Goal: Information Seeking & Learning: Compare options

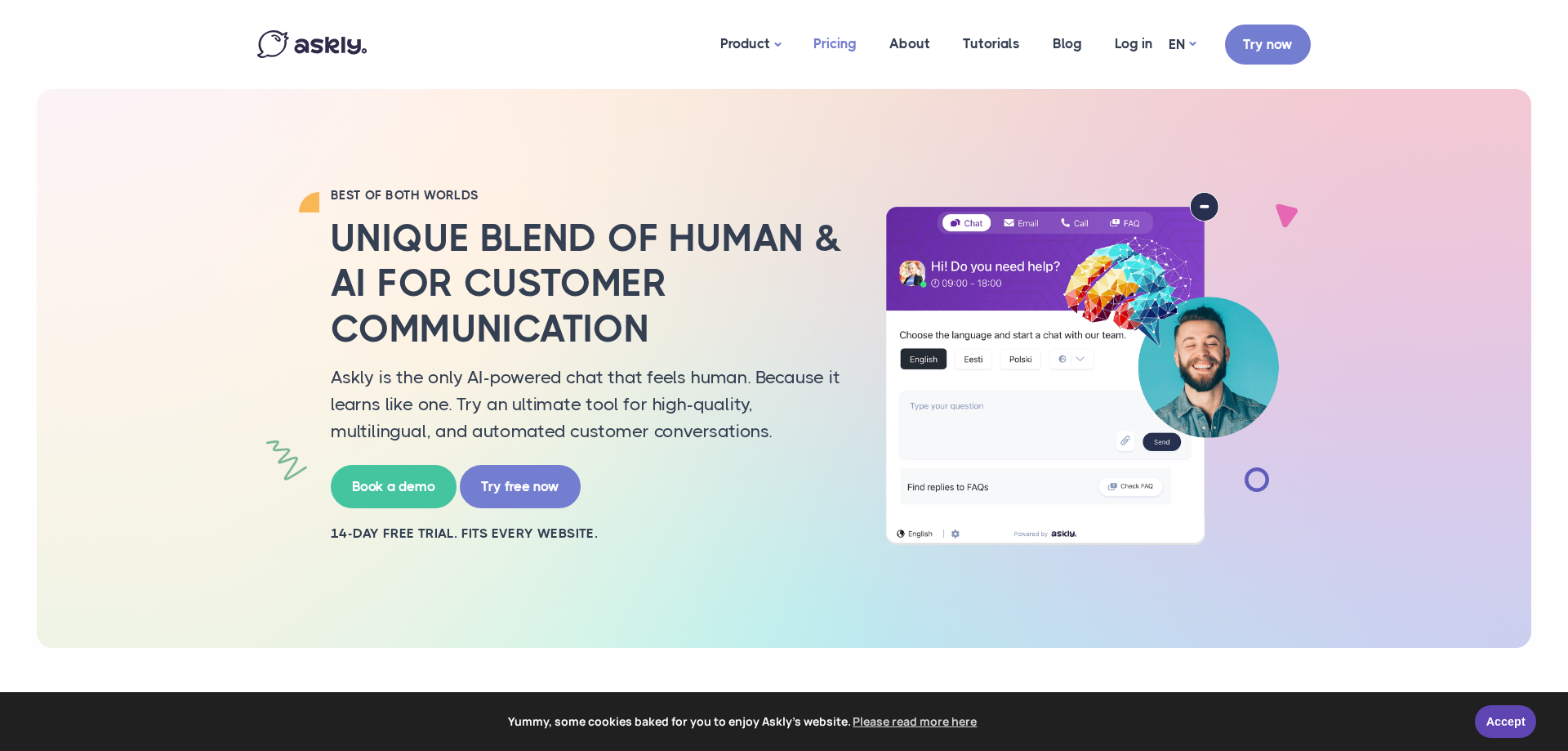
click at [845, 46] on link "Pricing" at bounding box center [834, 44] width 76 height 79
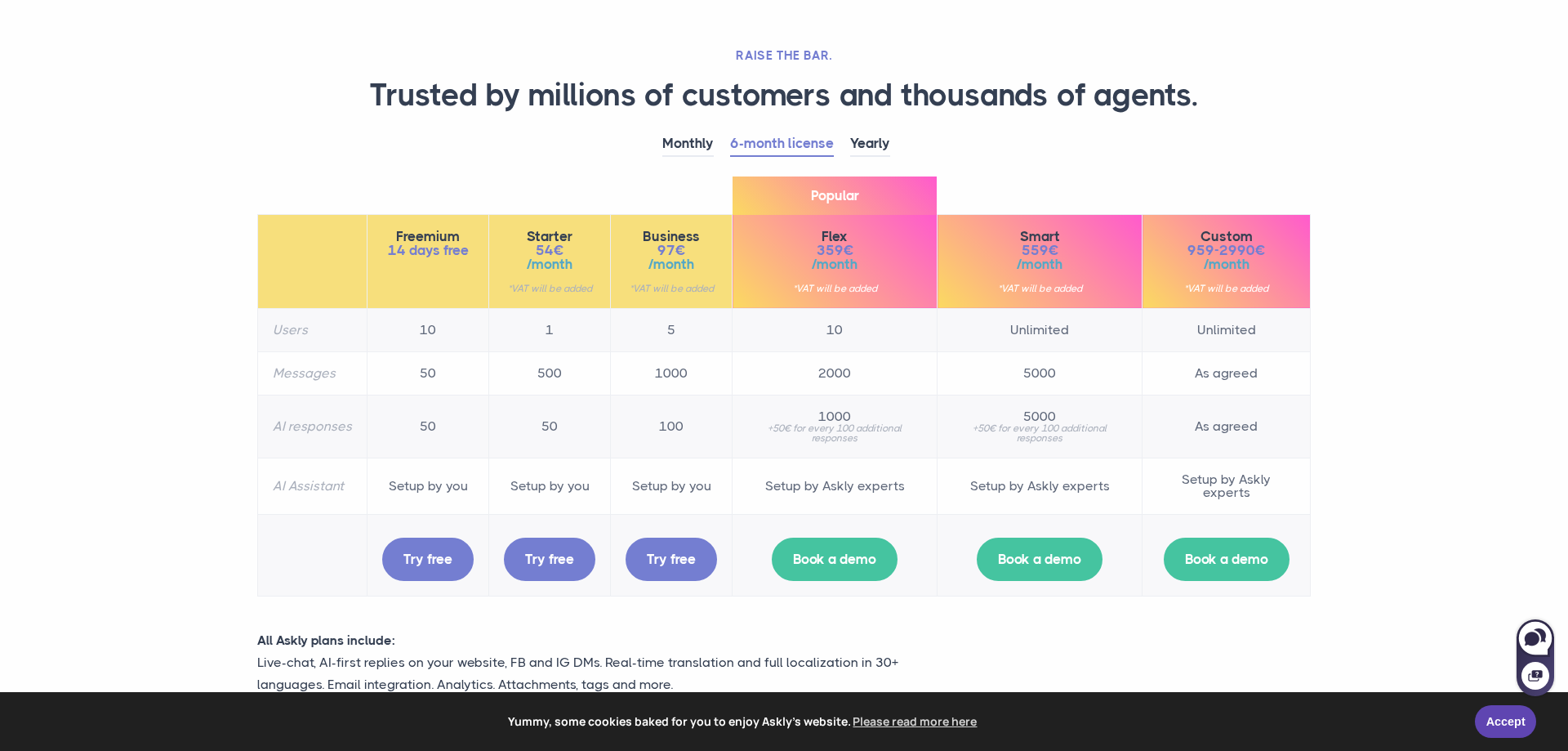
scroll to position [250, 0]
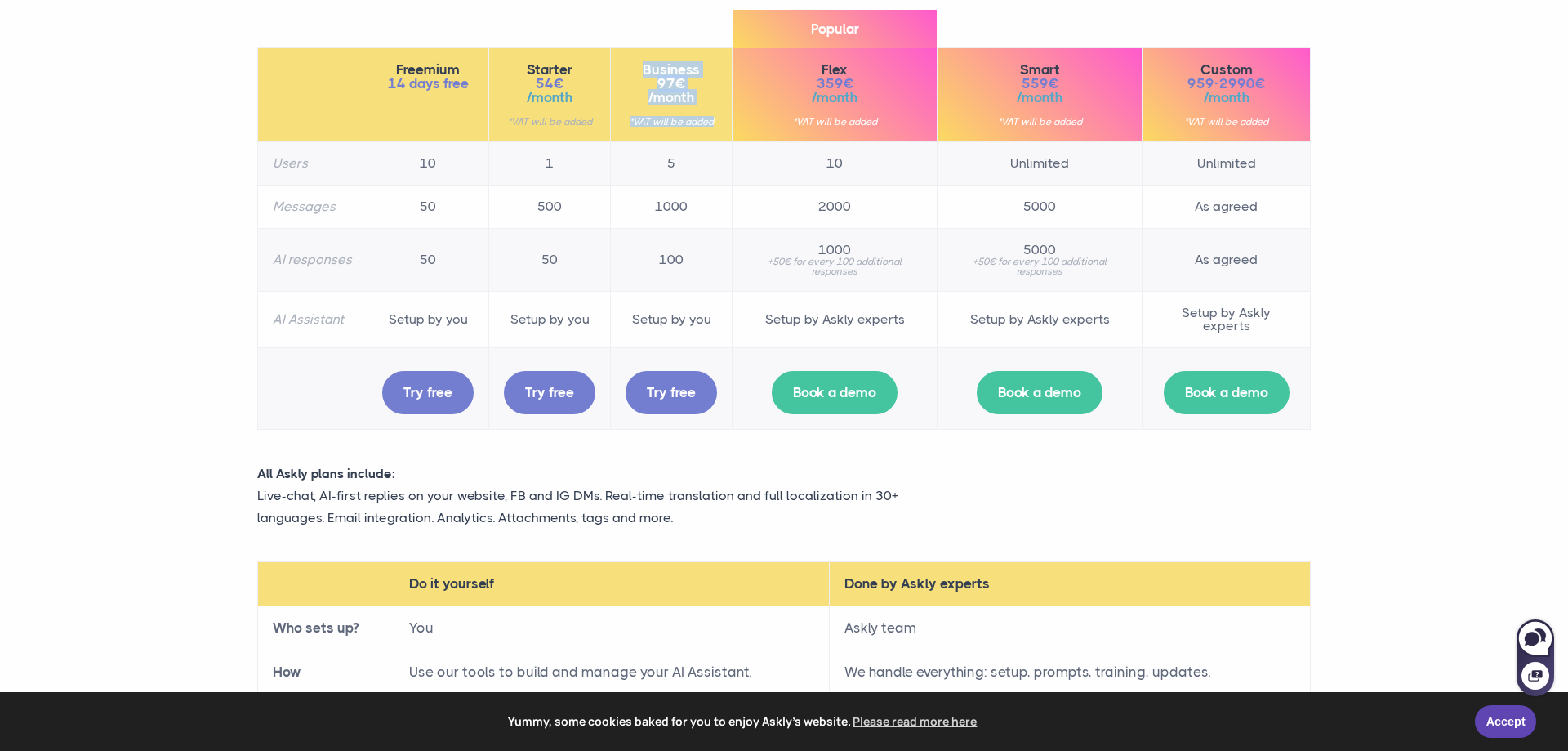
drag, startPoint x: 631, startPoint y: 65, endPoint x: 721, endPoint y: 113, distance: 102.0
click at [721, 113] on th "Business 97€ /month *VAT will be added" at bounding box center [672, 94] width 121 height 94
click at [723, 111] on th "Business 97€ /month *VAT will be added" at bounding box center [672, 94] width 121 height 94
drag, startPoint x: 641, startPoint y: 64, endPoint x: 716, endPoint y: 81, distance: 76.9
click at [716, 81] on div "Business 97€ /month *VAT will be added" at bounding box center [671, 94] width 92 height 63
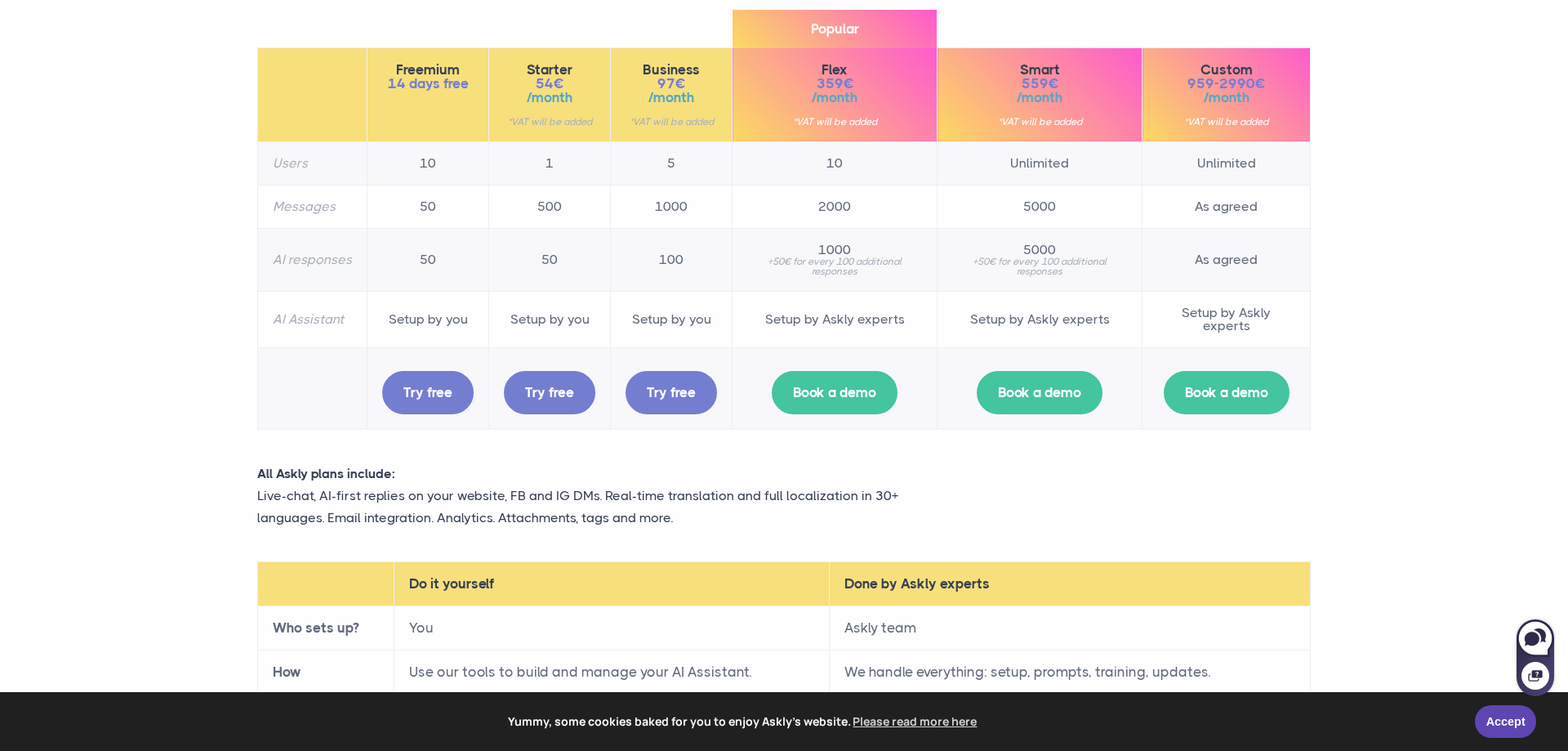
click at [718, 93] on span "/month" at bounding box center [671, 98] width 92 height 14
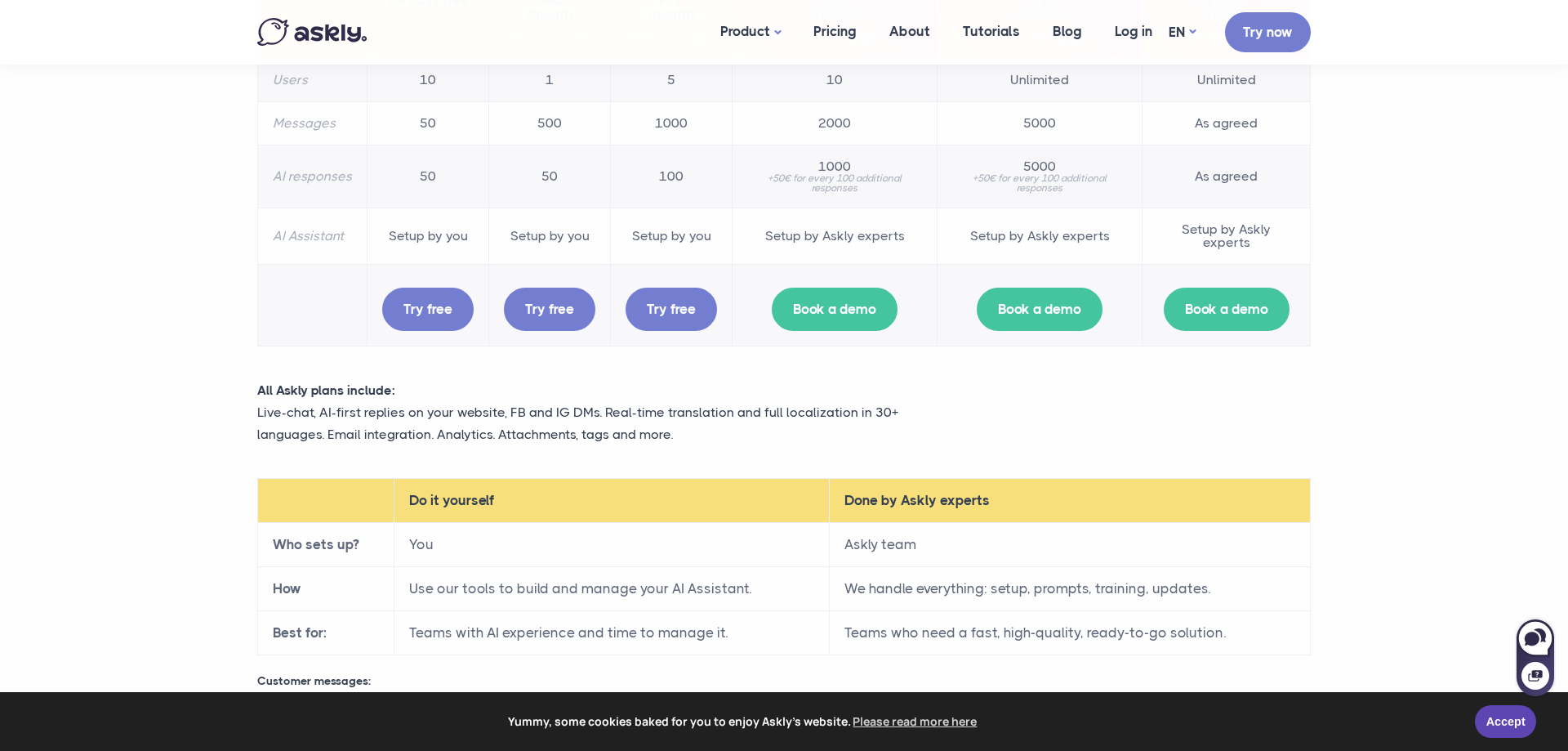
scroll to position [83, 0]
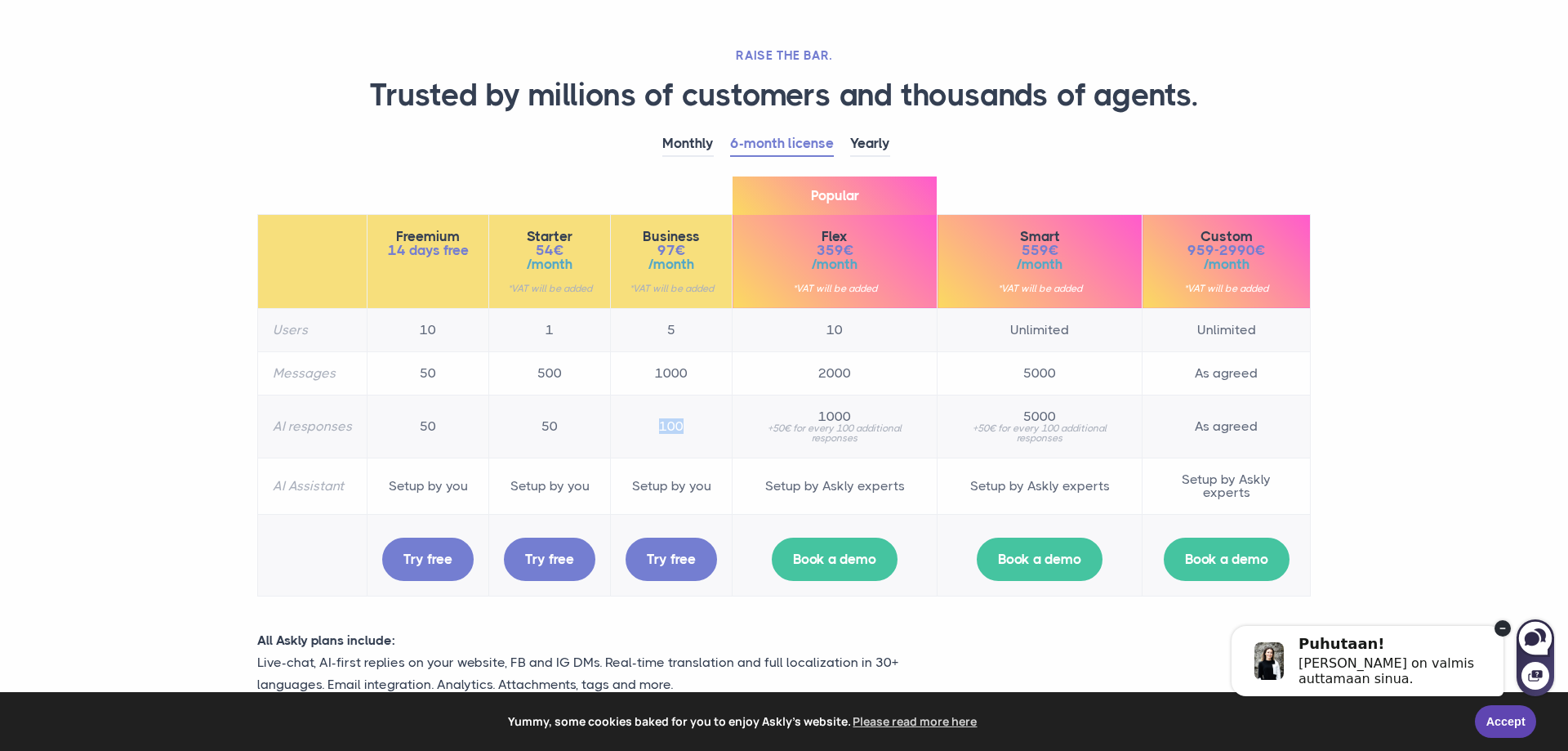
drag, startPoint x: 651, startPoint y: 436, endPoint x: 682, endPoint y: 446, distance: 32.6
click at [680, 446] on td "100" at bounding box center [672, 426] width 121 height 63
click at [685, 446] on td "100" at bounding box center [672, 426] width 121 height 63
click at [658, 428] on td "100" at bounding box center [672, 426] width 121 height 63
drag, startPoint x: 693, startPoint y: 441, endPoint x: 668, endPoint y: 434, distance: 26.0
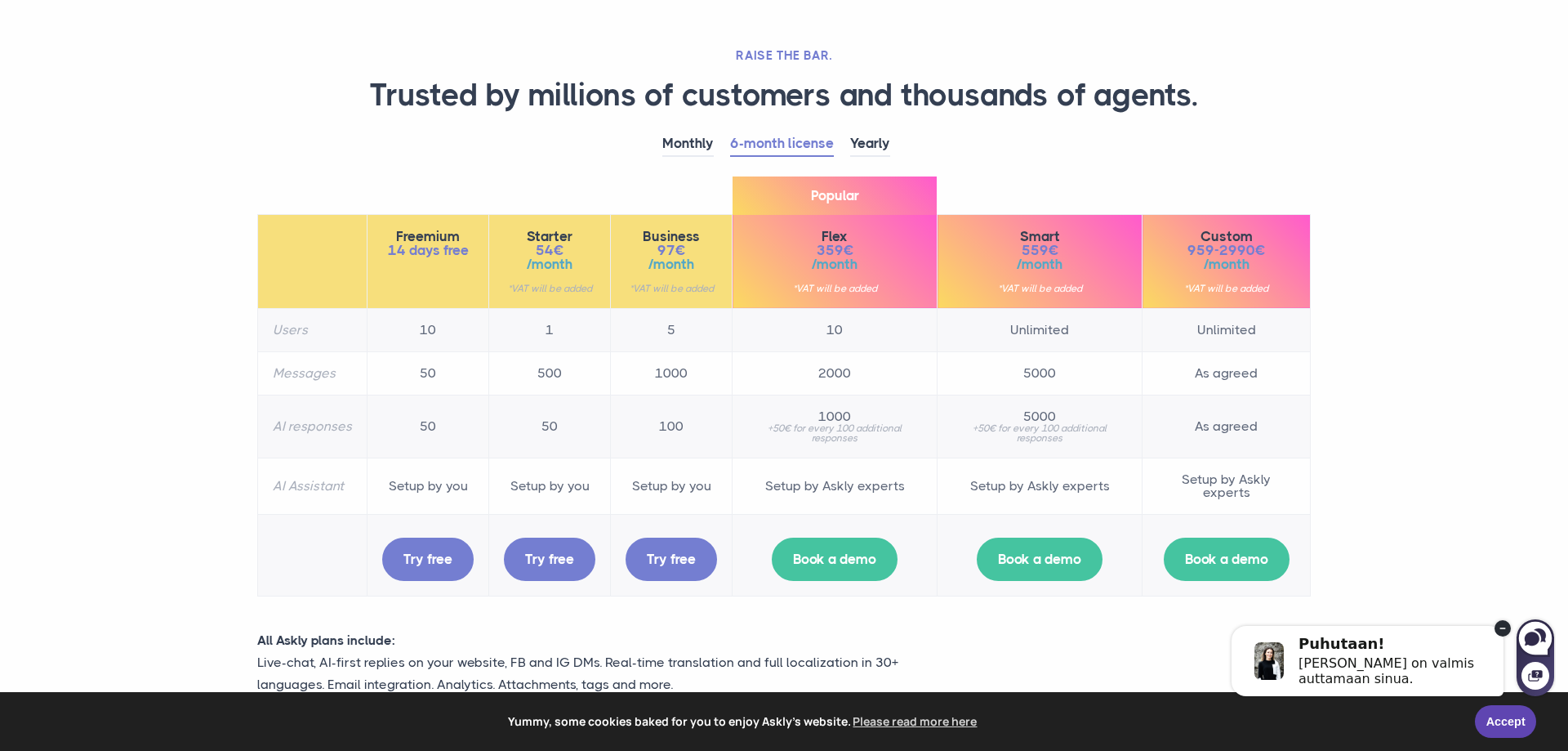
click at [693, 441] on td "100" at bounding box center [672, 426] width 121 height 63
drag, startPoint x: 661, startPoint y: 425, endPoint x: 709, endPoint y: 433, distance: 48.7
click at [709, 433] on td "100" at bounding box center [672, 426] width 121 height 63
click at [709, 438] on td "100" at bounding box center [672, 426] width 121 height 63
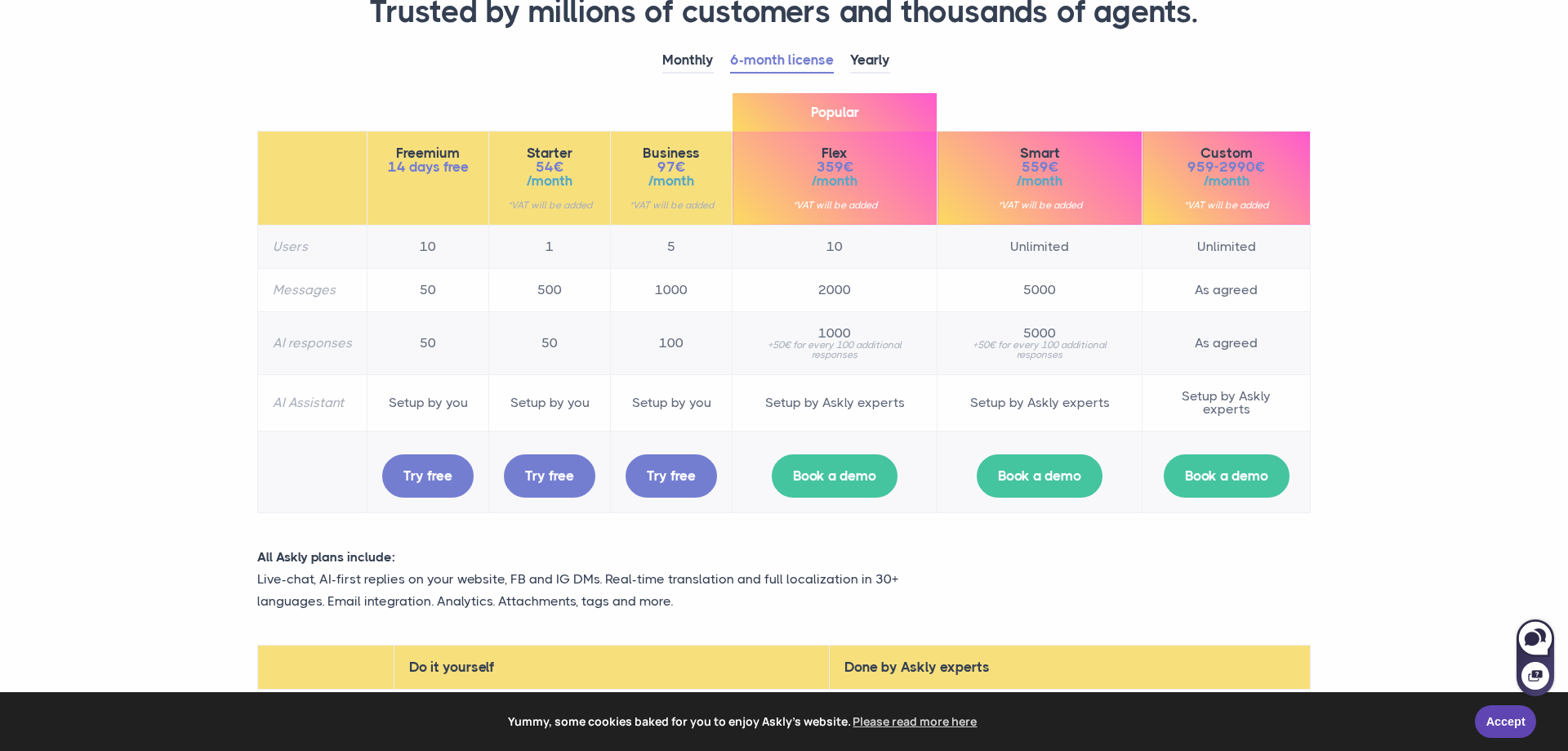
scroll to position [250, 0]
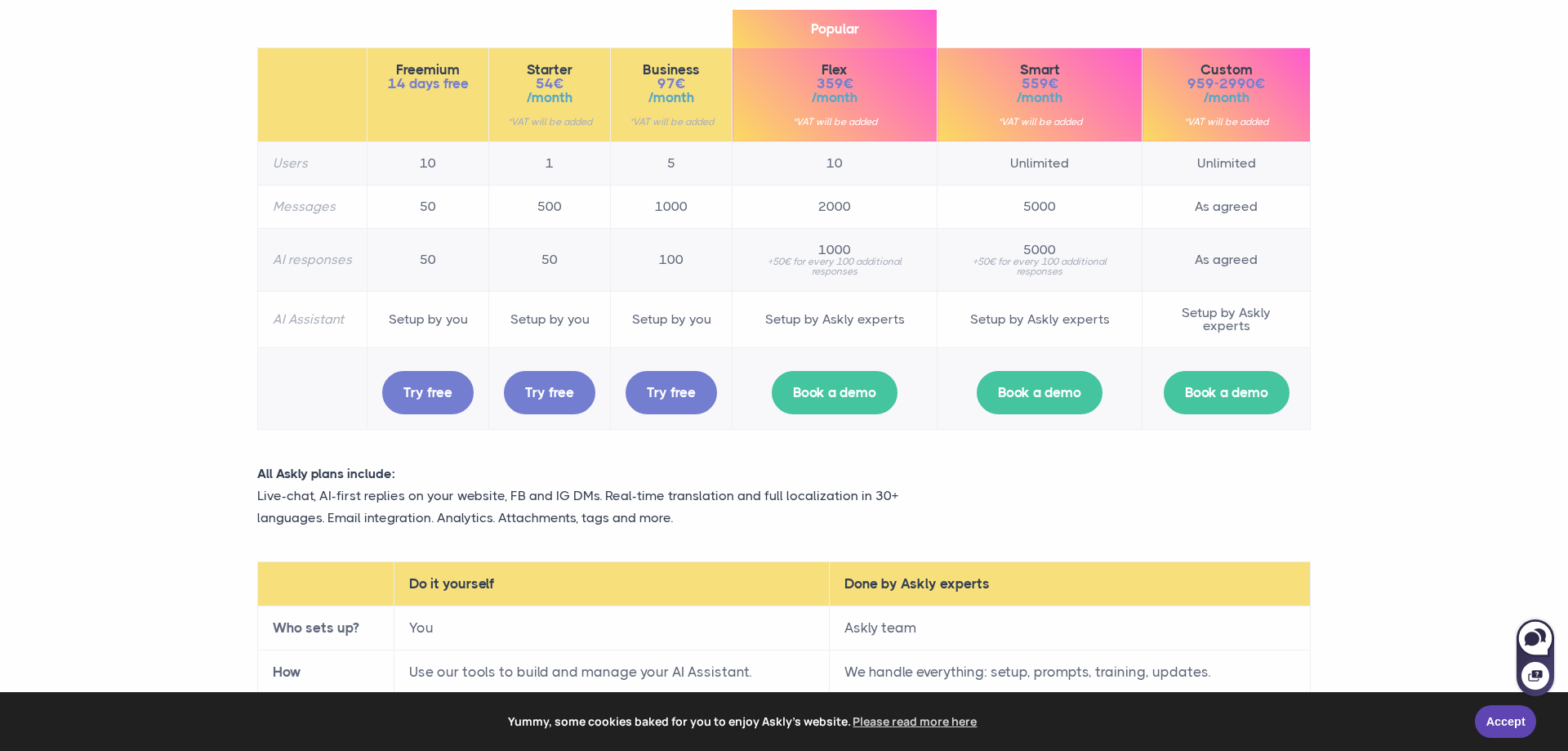
click at [1403, 272] on section "RAISE THE BAR. Trusted by millions of customers and thousands of agents. Monthl…" at bounding box center [784, 354] width 1568 height 1207
click at [1390, 489] on section "RAISE THE BAR. Trusted by millions of customers and thousands of agents. Monthl…" at bounding box center [784, 354] width 1568 height 1207
click at [1167, 508] on div "All Askly plans include: Live-chat, AI-first replies on your website, FB and IG…" at bounding box center [784, 504] width 1078 height 83
click at [788, 499] on p "Live-chat, AI-first replies on your website, FB and IG DMs. Real-time translati…" at bounding box center [604, 506] width 694 height 44
drag, startPoint x: 614, startPoint y: 486, endPoint x: 785, endPoint y: 505, distance: 172.1
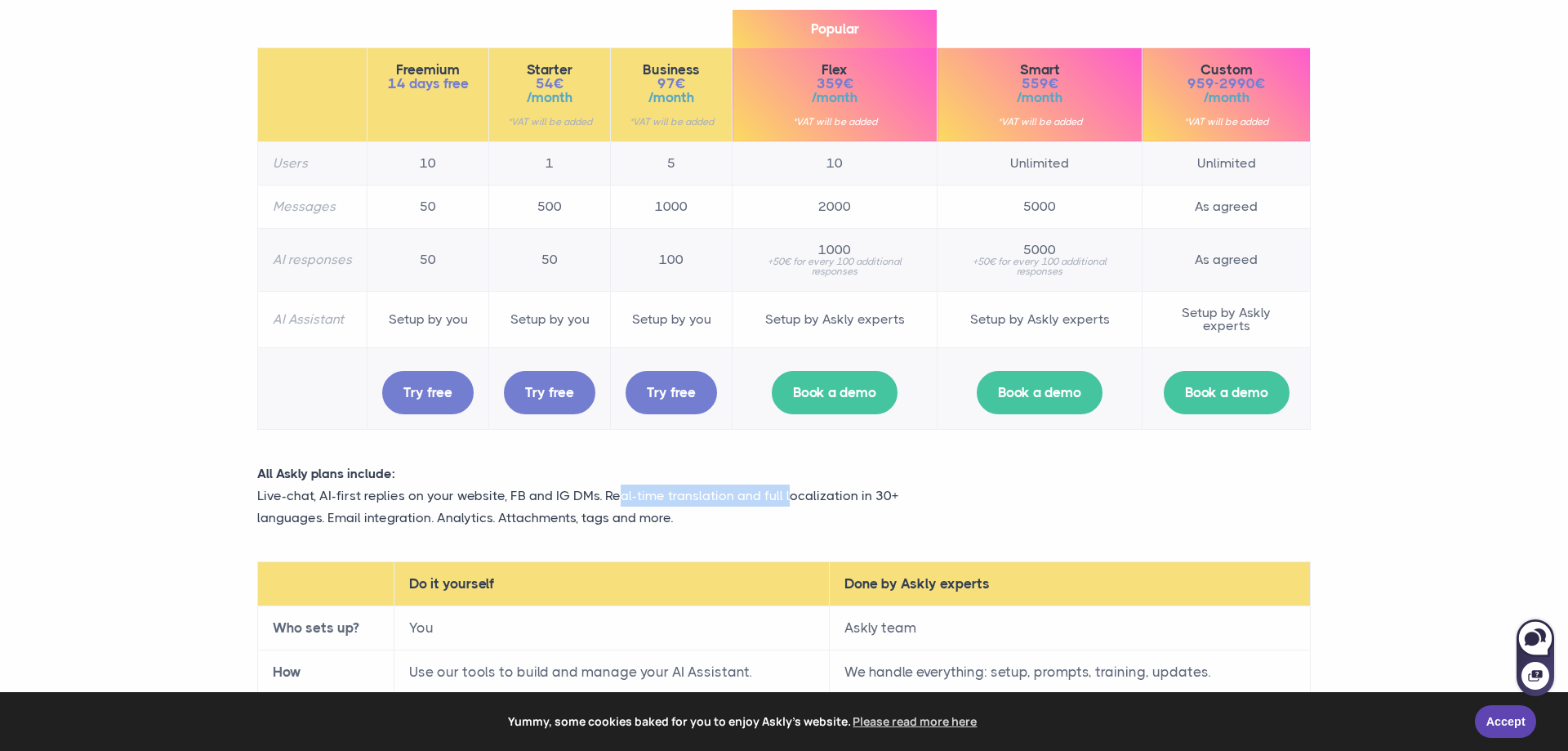
click at [785, 505] on p "Live-chat, AI-first replies on your website, FB and IG DMs. Real-time translati…" at bounding box center [604, 506] width 694 height 44
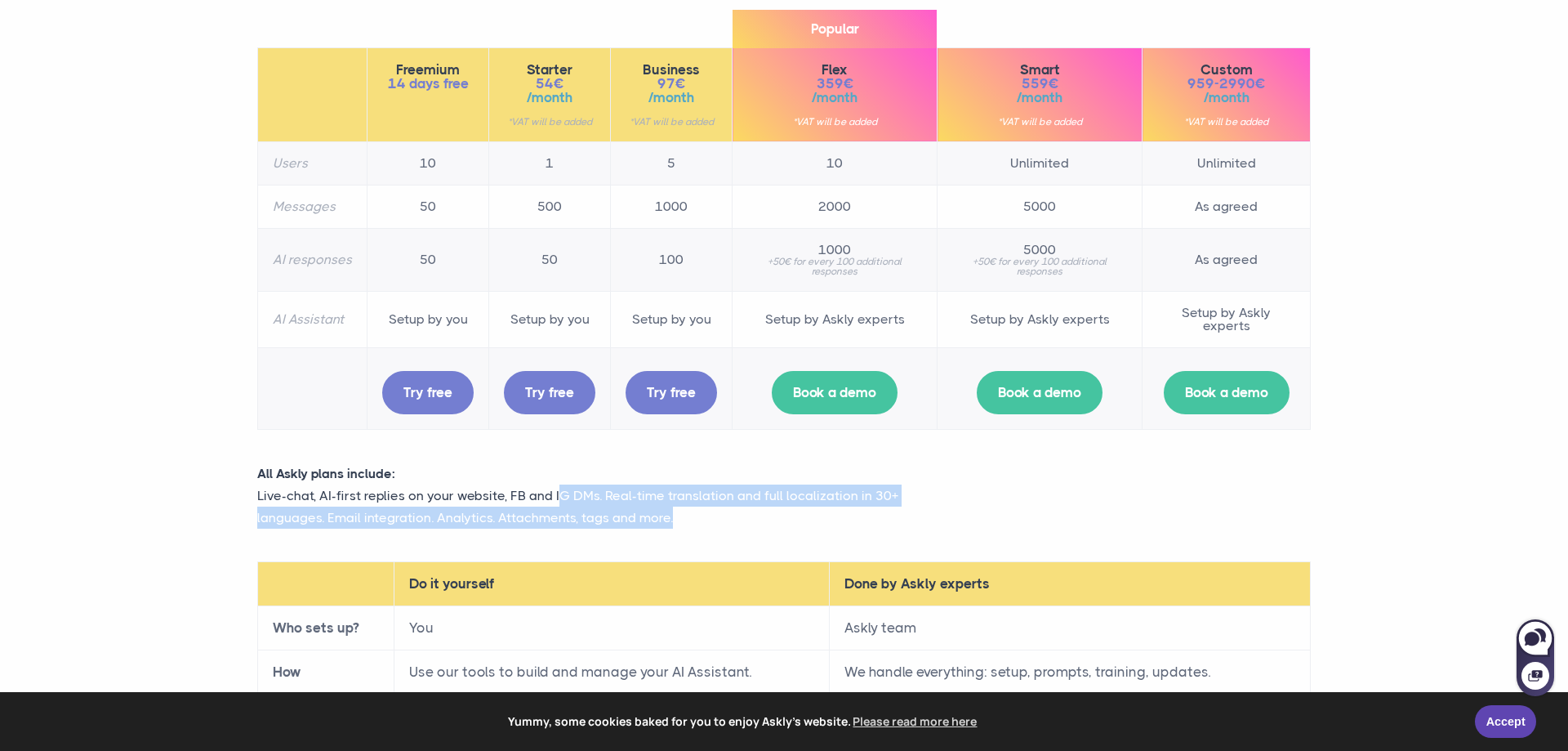
drag, startPoint x: 558, startPoint y: 500, endPoint x: 737, endPoint y: 524, distance: 180.6
click at [737, 524] on p "Live-chat, AI-first replies on your website, FB and IG DMs. Real-time translati…" at bounding box center [604, 506] width 694 height 44
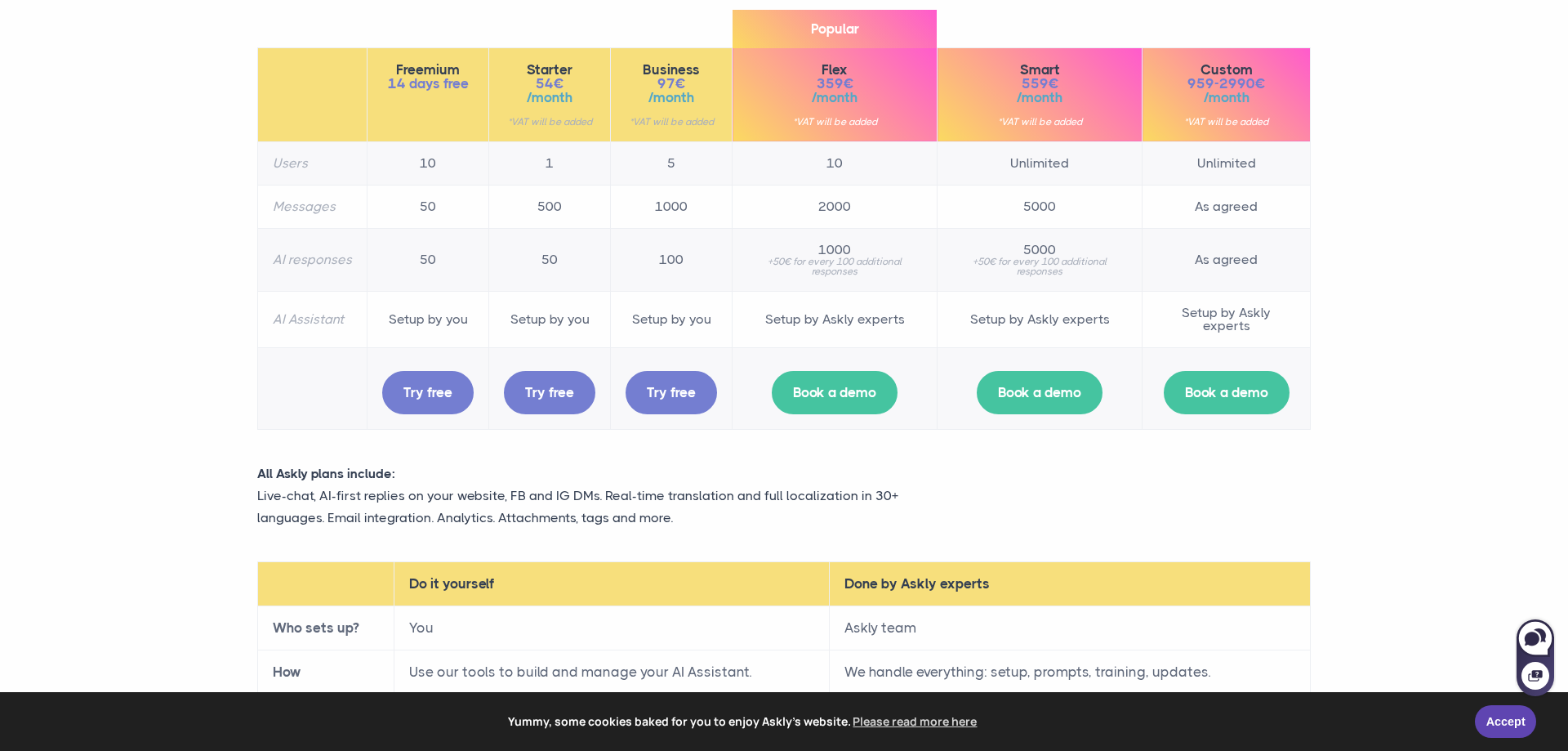
click at [734, 523] on p "Live-chat, AI-first replies on your website, FB and IG DMs. Real-time translati…" at bounding box center [604, 506] width 694 height 44
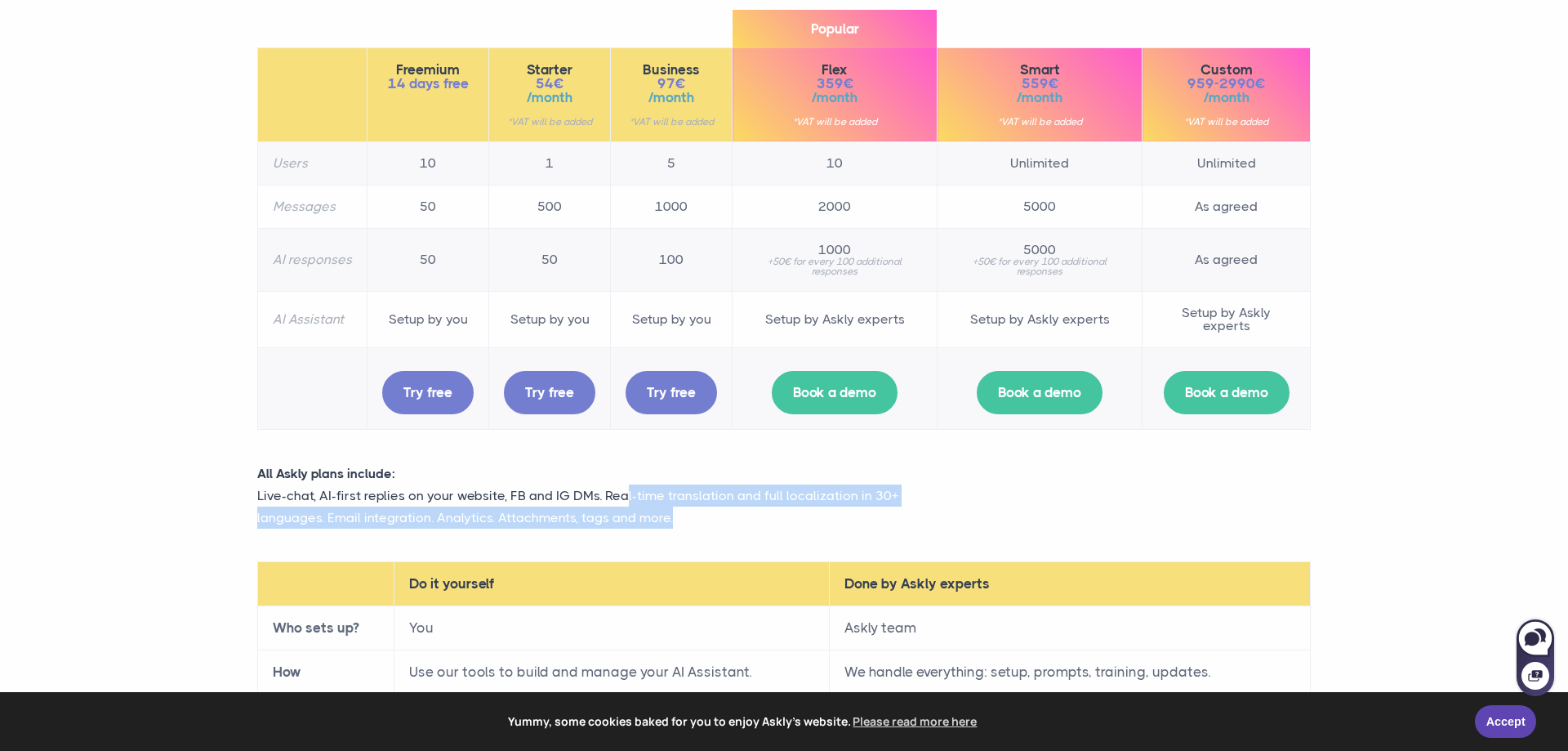
drag, startPoint x: 678, startPoint y: 516, endPoint x: 625, endPoint y: 492, distance: 58.2
click at [625, 492] on p "Live-chat, AI-first replies on your website, FB and IG DMs. Real-time translati…" at bounding box center [604, 506] width 694 height 44
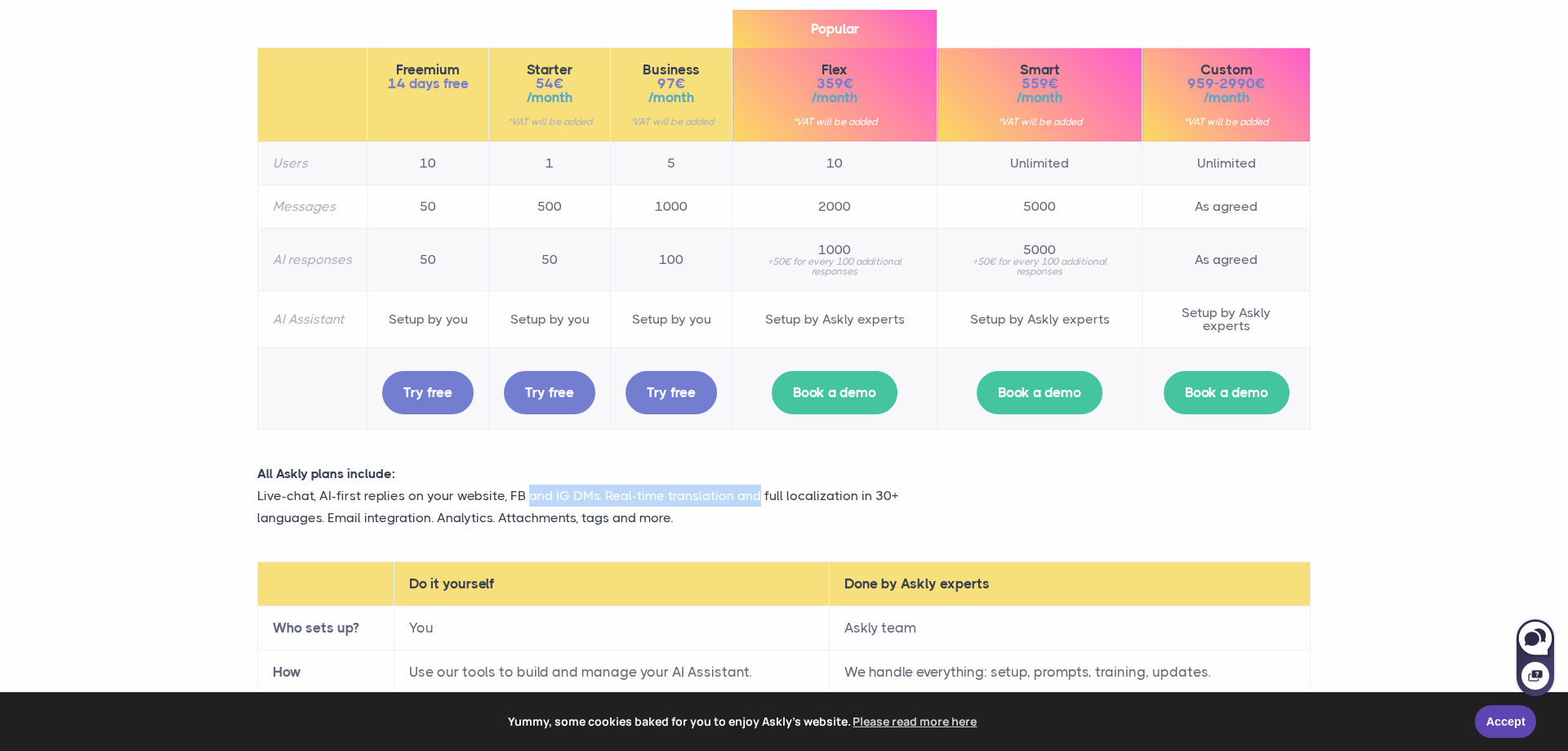
drag, startPoint x: 529, startPoint y: 488, endPoint x: 756, endPoint y: 496, distance: 227.1
click at [756, 496] on p "Live-chat, AI-first replies on your website, FB and IG DMs. Real-time translati…" at bounding box center [604, 506] width 694 height 44
click at [753, 514] on p "Live-chat, AI-first replies on your website, FB and IG DMs. Real-time translati…" at bounding box center [604, 506] width 694 height 44
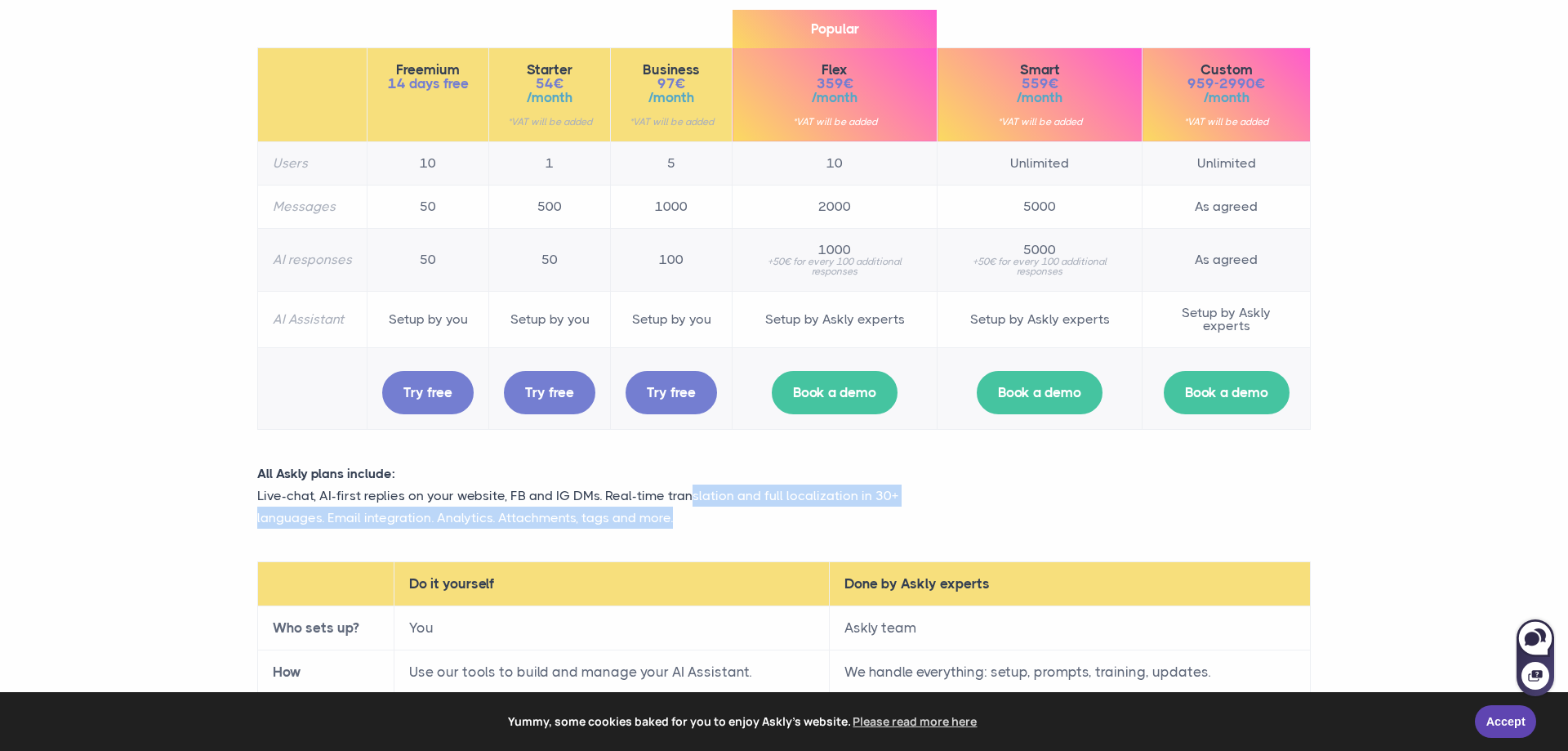
drag, startPoint x: 704, startPoint y: 517, endPoint x: 688, endPoint y: 496, distance: 26.4
click at [688, 496] on p "Live-chat, AI-first replies on your website, FB and IG DMs. Real-time translati…" at bounding box center [604, 506] width 694 height 44
drag, startPoint x: 624, startPoint y: 495, endPoint x: 709, endPoint y: 520, distance: 88.6
click at [709, 520] on p "Live-chat, AI-first replies on your website, FB and IG DMs. Real-time translati…" at bounding box center [604, 506] width 694 height 44
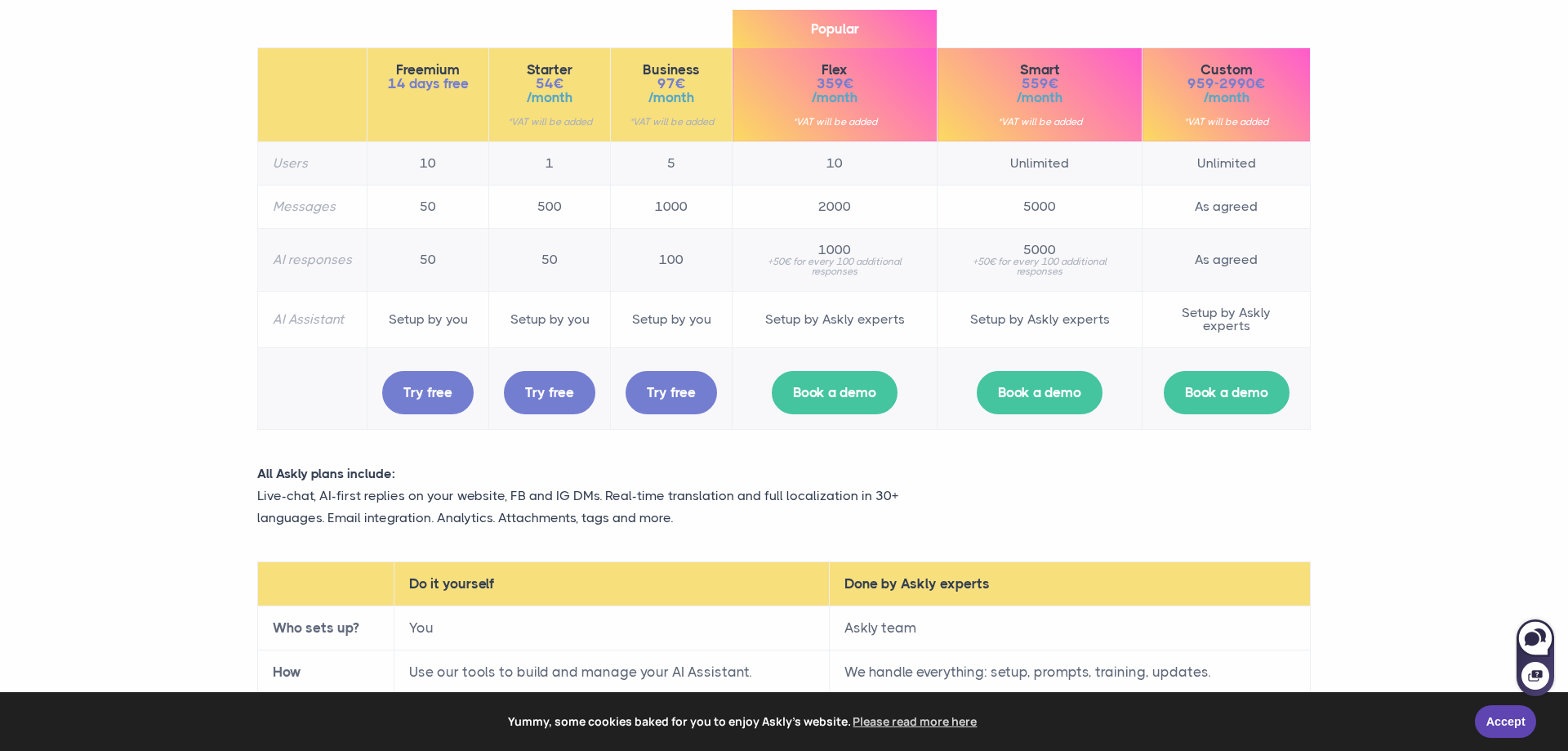
click at [709, 520] on p "Live-chat, AI-first replies on your website, FB and IG DMs. Real-time translati…" at bounding box center [604, 506] width 694 height 44
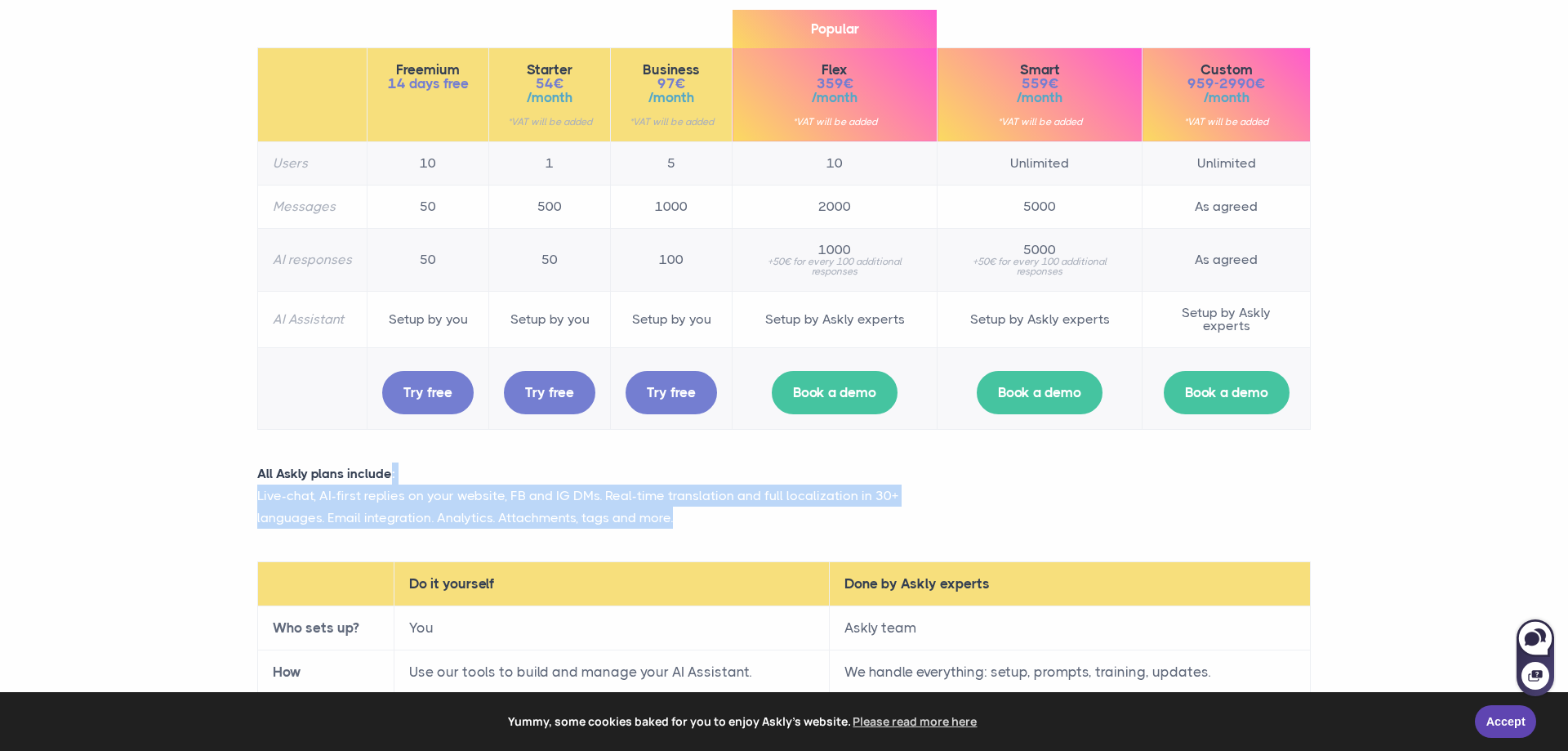
drag, startPoint x: 706, startPoint y: 520, endPoint x: 669, endPoint y: 484, distance: 51.6
click at [669, 484] on div "All Askly plans include: Live-chat, AI-first replies on your website, FB and IG…" at bounding box center [604, 504] width 718 height 83
click at [607, 490] on p "Live-chat, AI-first replies on your website, FB and IG DMs. Real-time translati…" at bounding box center [604, 506] width 694 height 44
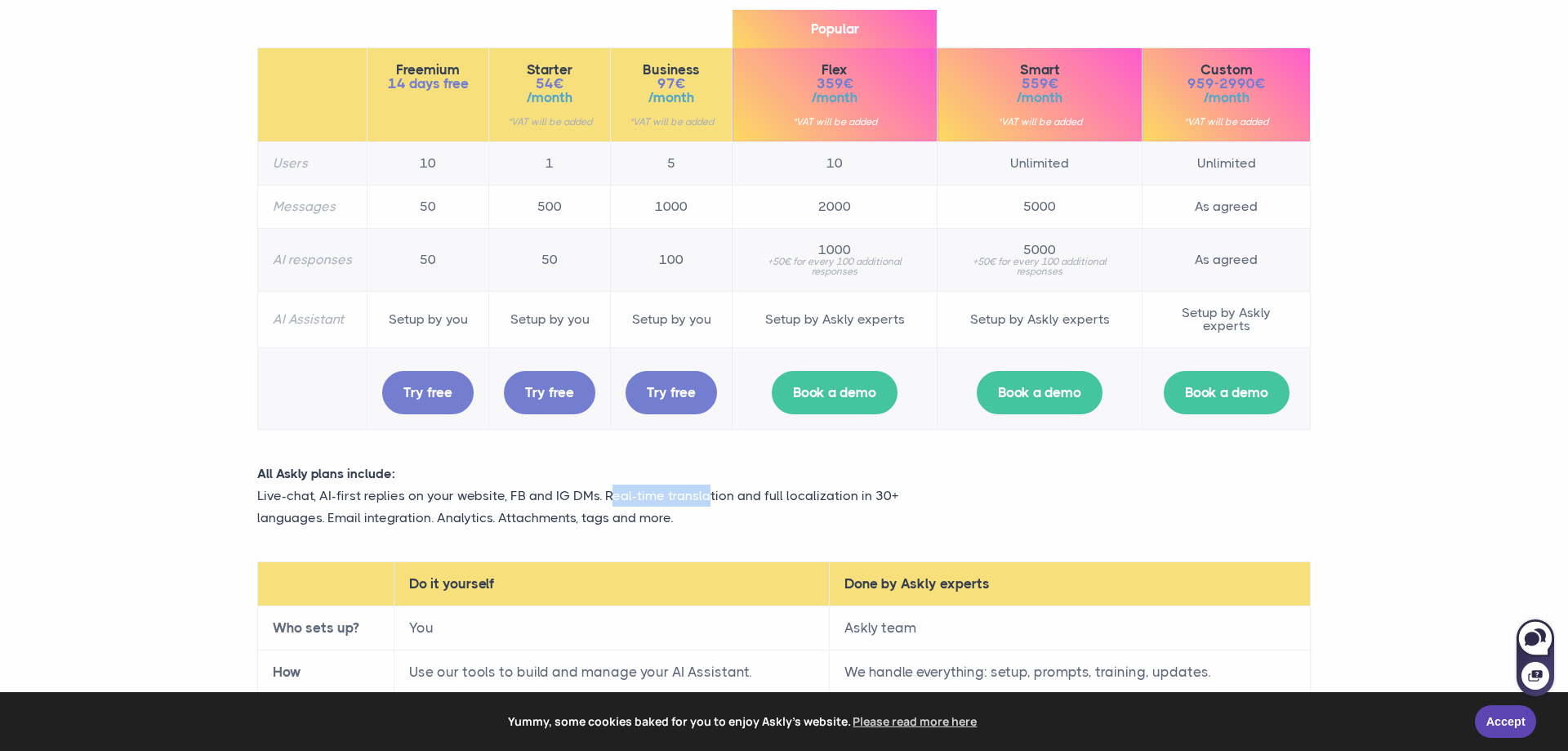
drag, startPoint x: 607, startPoint y: 493, endPoint x: 709, endPoint y: 505, distance: 102.7
click at [709, 505] on p "Live-chat, AI-first replies on your website, FB and IG DMs. Real-time translati…" at bounding box center [604, 506] width 694 height 44
click at [701, 516] on p "Live-chat, AI-first replies on your website, FB and IG DMs. Real-time translati…" at bounding box center [604, 506] width 694 height 44
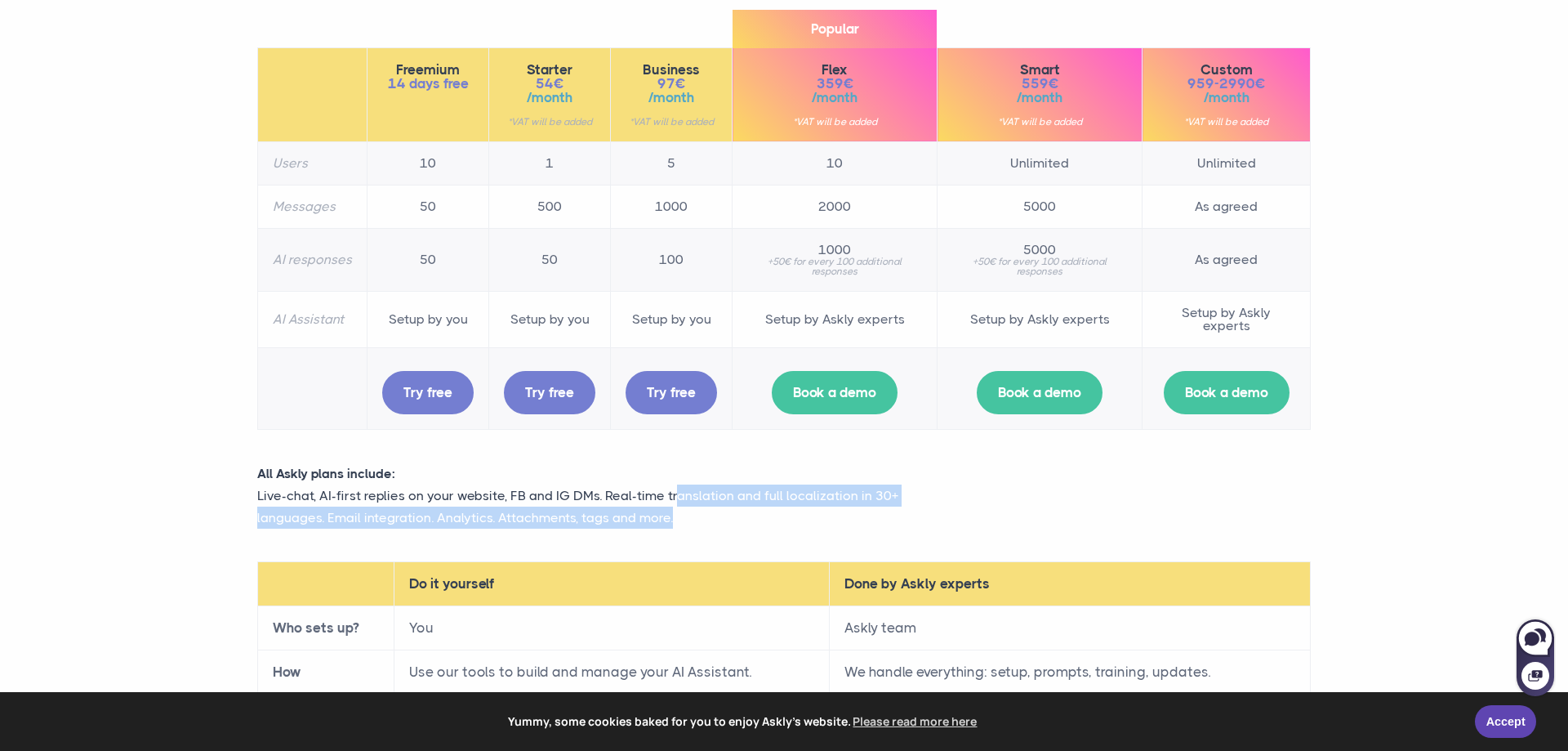
drag, startPoint x: 685, startPoint y: 516, endPoint x: 675, endPoint y: 486, distance: 31.6
click at [675, 486] on p "Live-chat, AI-first replies on your website, FB and IG DMs. Real-time translati…" at bounding box center [604, 506] width 694 height 44
drag, startPoint x: 604, startPoint y: 493, endPoint x: 676, endPoint y: 516, distance: 75.6
click at [676, 516] on p "Live-chat, AI-first replies on your website, FB and IG DMs. Real-time translati…" at bounding box center [604, 506] width 694 height 44
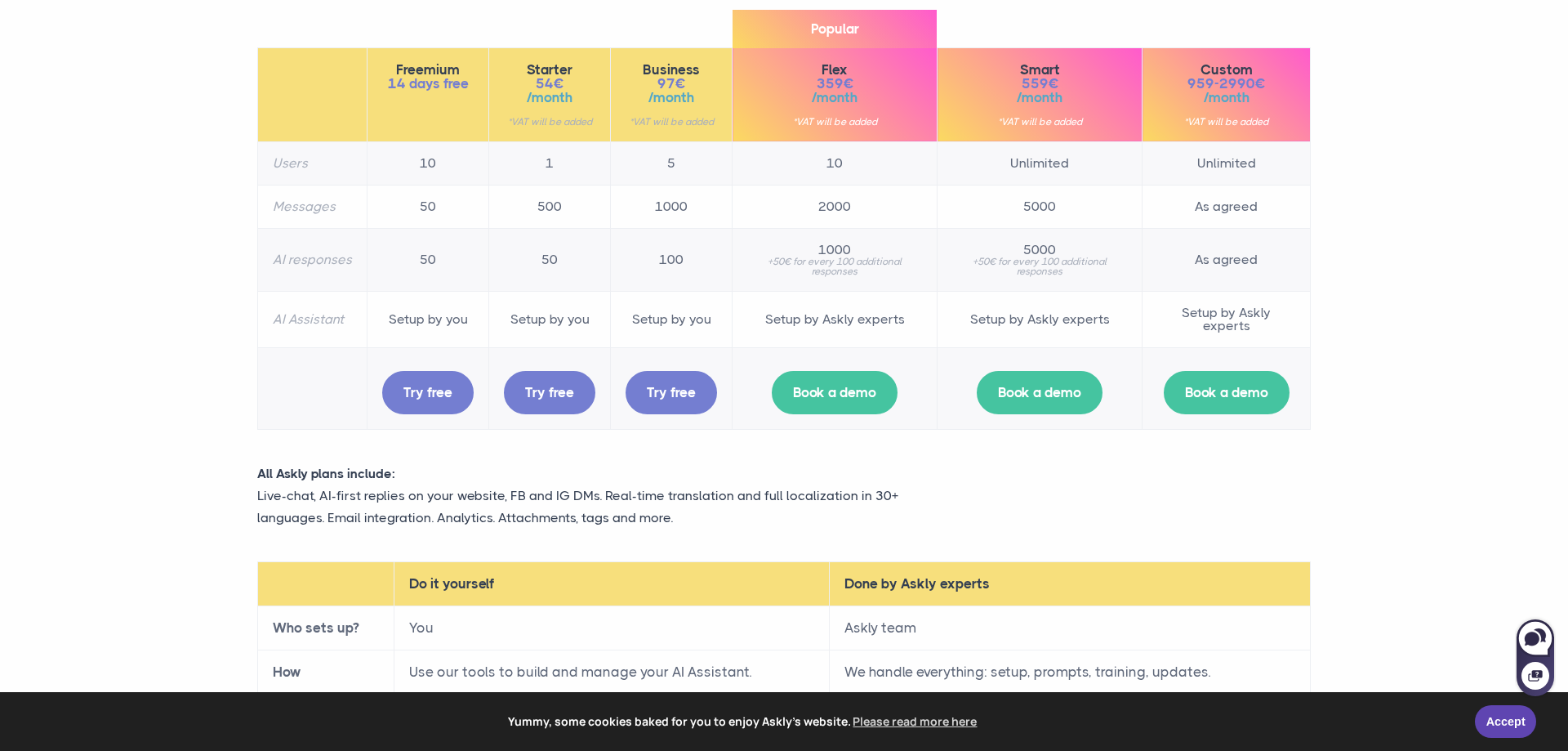
click at [676, 516] on p "Live-chat, AI-first replies on your website, FB and IG DMs. Real-time translati…" at bounding box center [604, 506] width 694 height 44
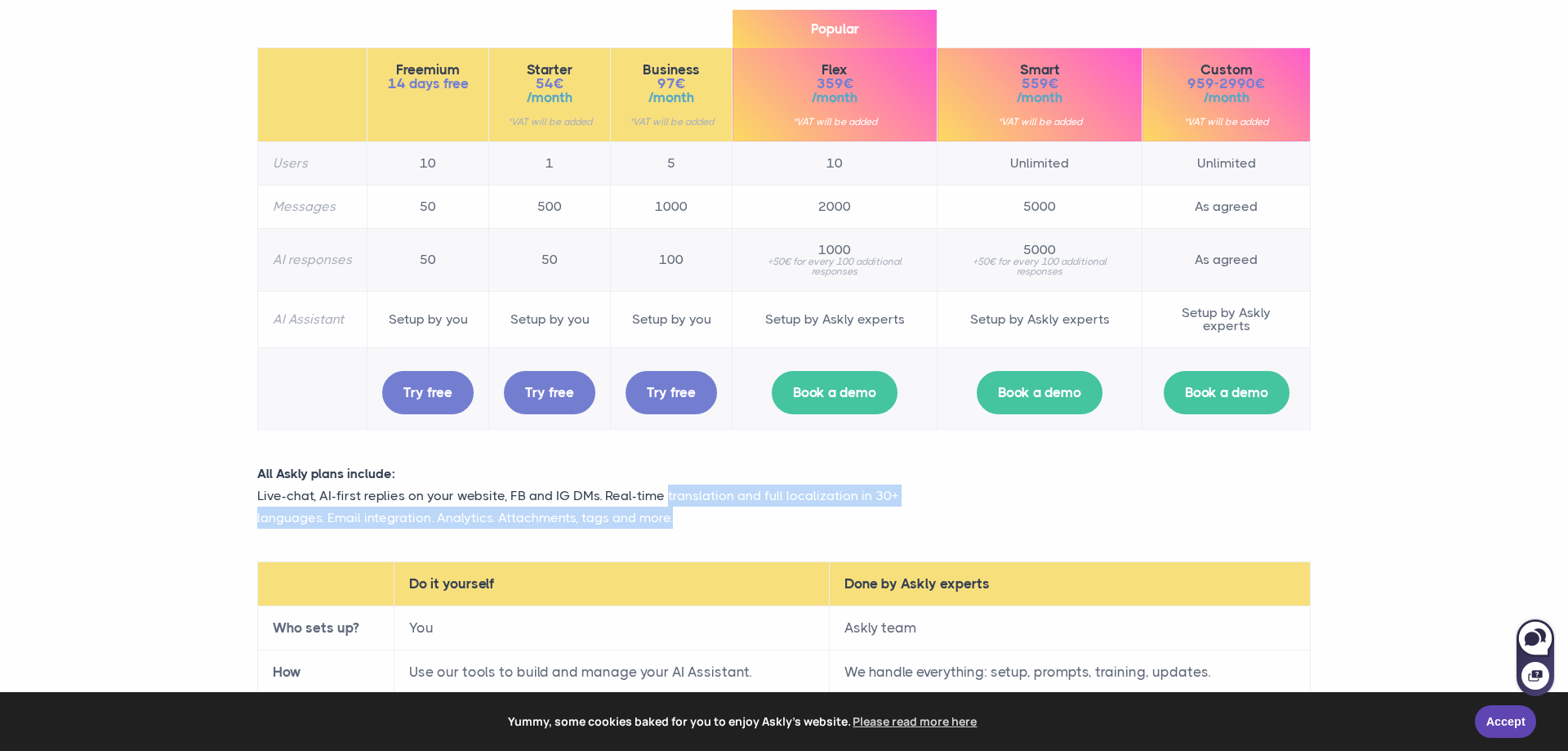
drag, startPoint x: 676, startPoint y: 516, endPoint x: 664, endPoint y: 502, distance: 18.4
click at [664, 502] on p "Live-chat, AI-first replies on your website, FB and IG DMs. Real-time translati…" at bounding box center [604, 506] width 694 height 44
drag, startPoint x: 616, startPoint y: 496, endPoint x: 661, endPoint y: 507, distance: 46.3
click at [661, 507] on p "Live-chat, AI-first replies on your website, FB and IG DMs. Real-time translati…" at bounding box center [604, 506] width 694 height 44
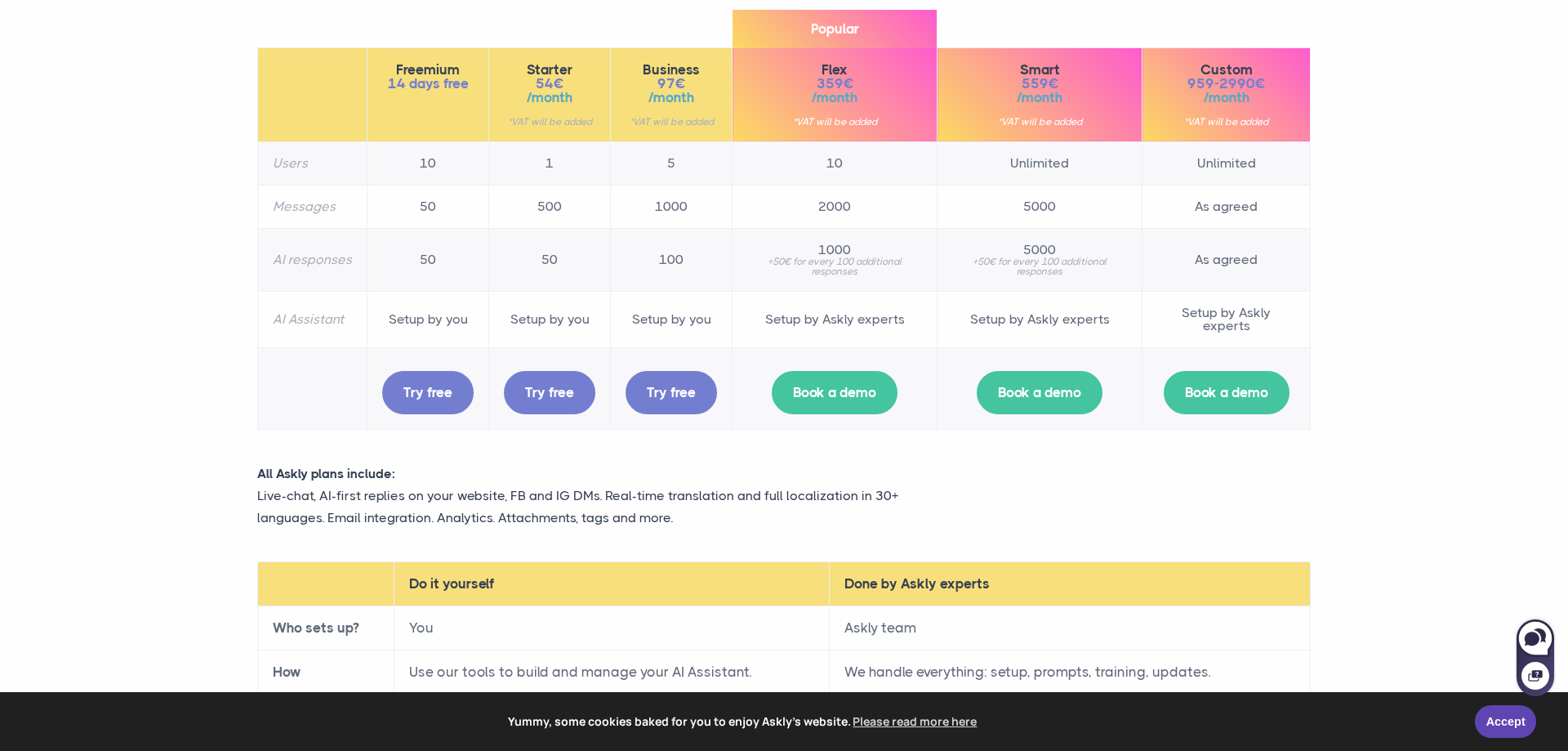
click at [669, 508] on p "Live-chat, AI-first replies on your website, FB and IG DMs. Real-time translati…" at bounding box center [604, 506] width 694 height 44
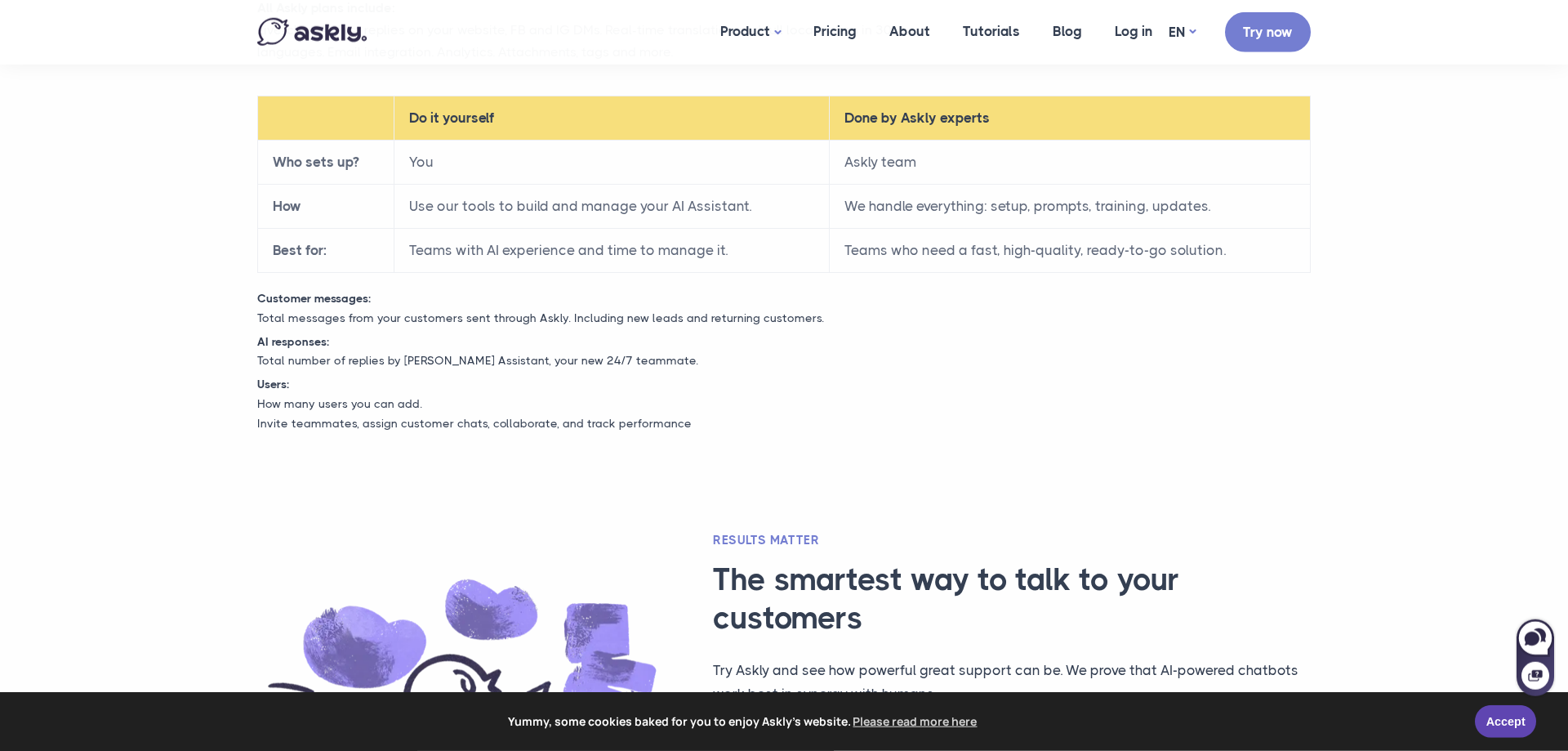
scroll to position [216, 0]
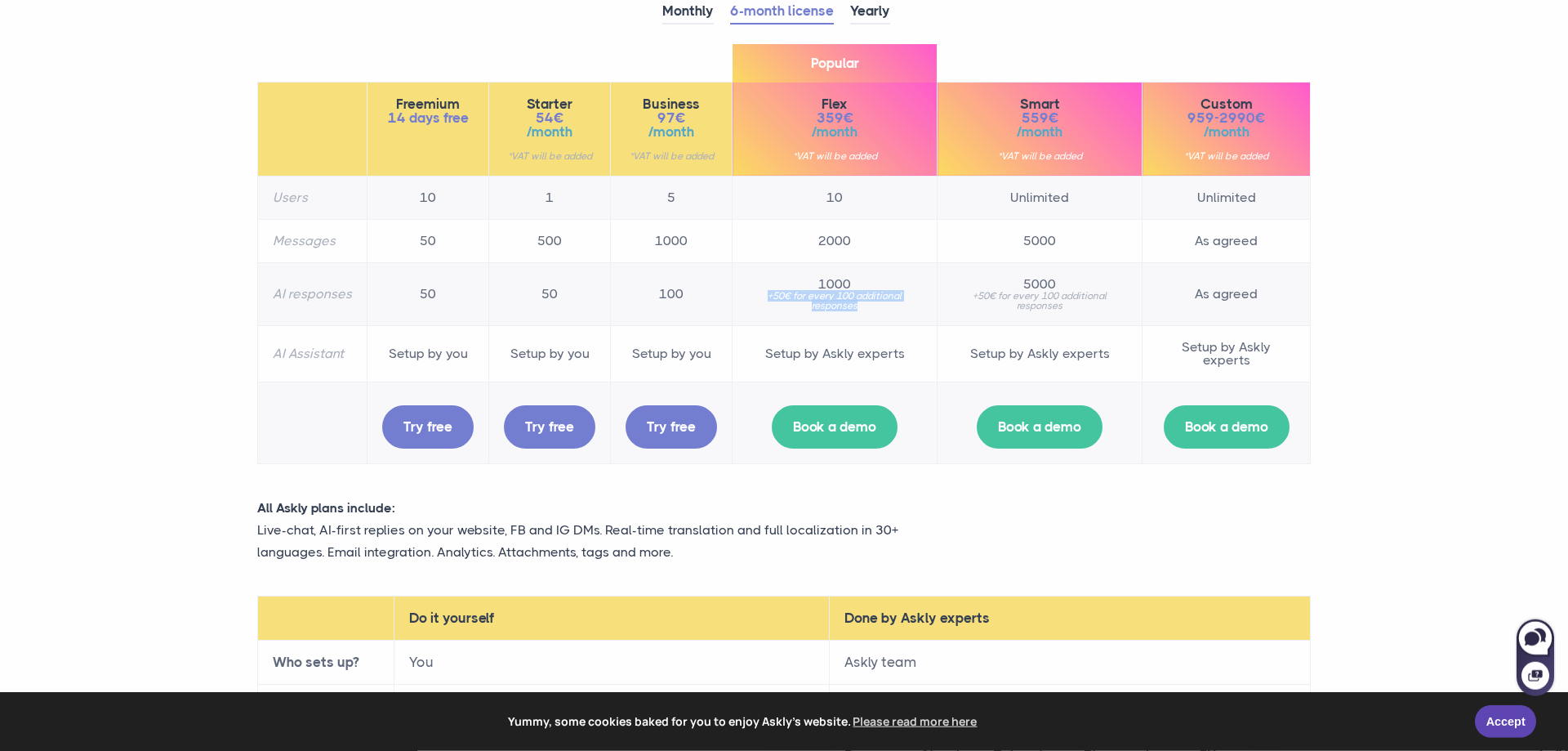
drag, startPoint x: 761, startPoint y: 294, endPoint x: 915, endPoint y: 324, distance: 156.9
click at [915, 324] on td "1000 +50€ for every 100 additional responses" at bounding box center [835, 294] width 205 height 63
click at [884, 313] on td "1000 +50€ for every 100 additional responses" at bounding box center [835, 294] width 205 height 63
drag, startPoint x: 762, startPoint y: 300, endPoint x: 900, endPoint y: 313, distance: 138.6
click at [900, 313] on td "1000 +50€ for every 100 additional responses" at bounding box center [835, 294] width 205 height 63
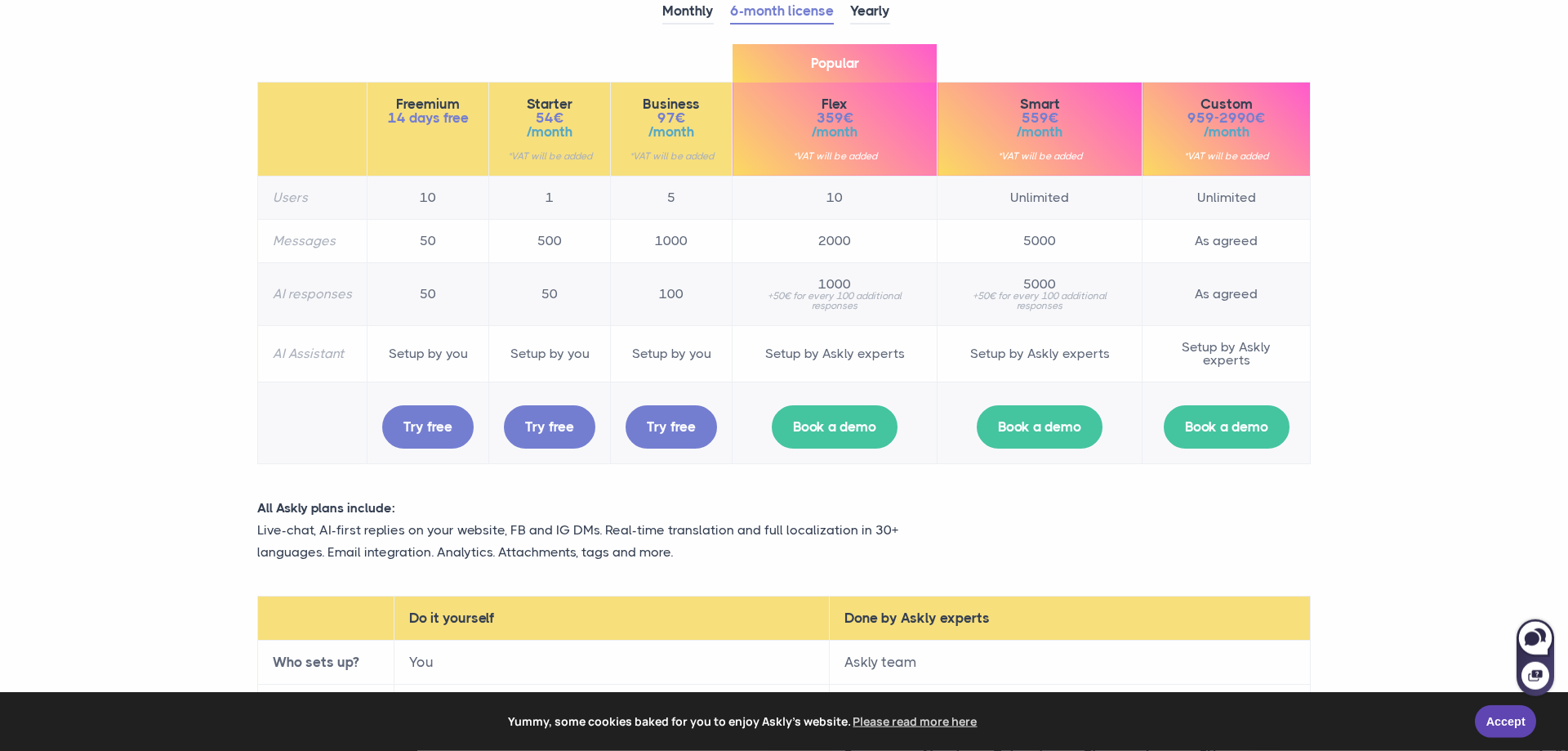
click at [900, 317] on td "1000 +50€ for every 100 additional responses" at bounding box center [835, 294] width 205 height 63
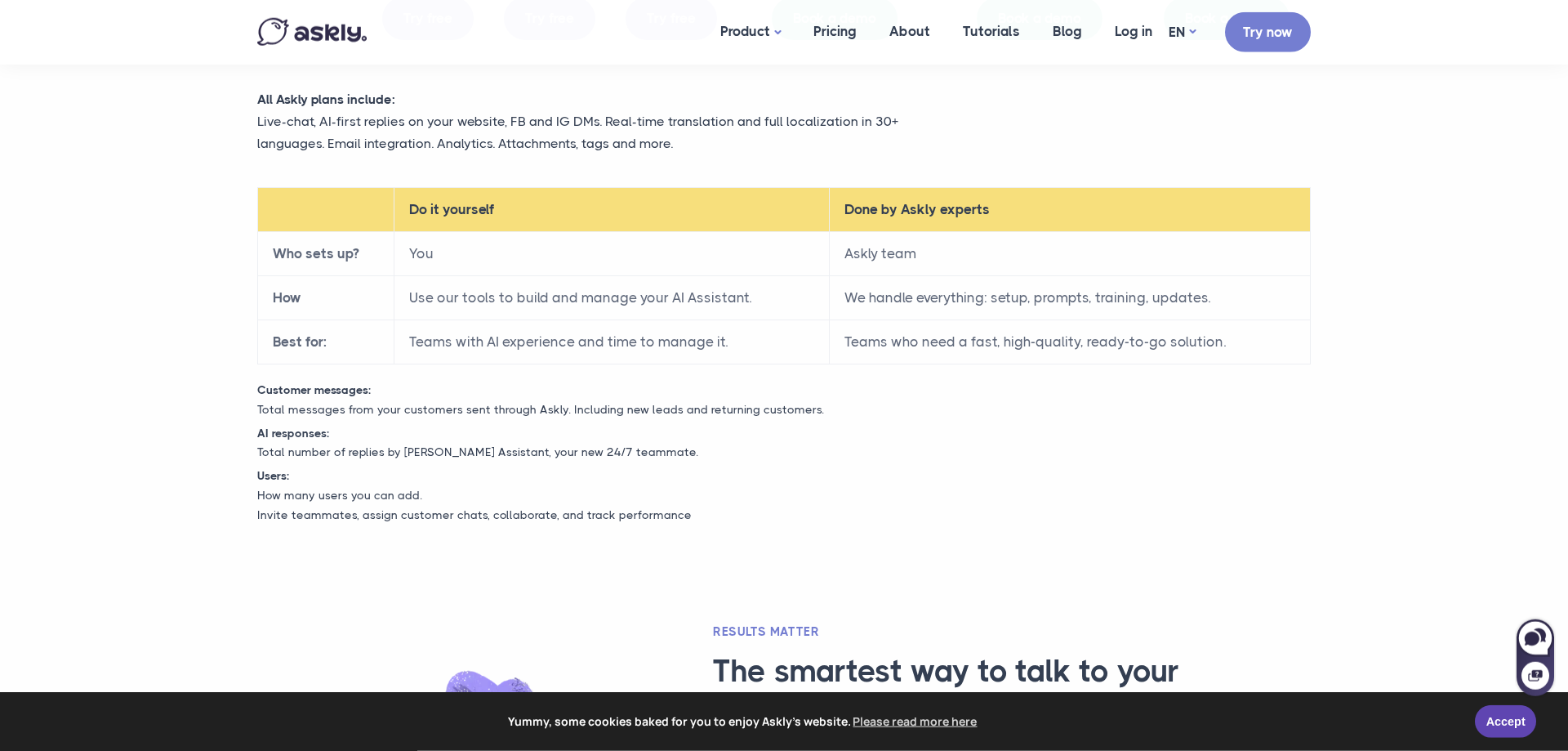
scroll to position [0, 0]
